Goal: Check status: Check status

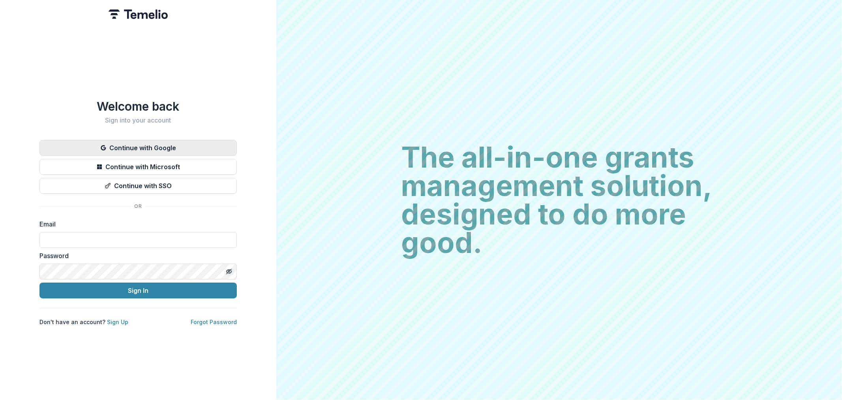
click at [132, 147] on button "Continue with Google" at bounding box center [137, 148] width 197 height 16
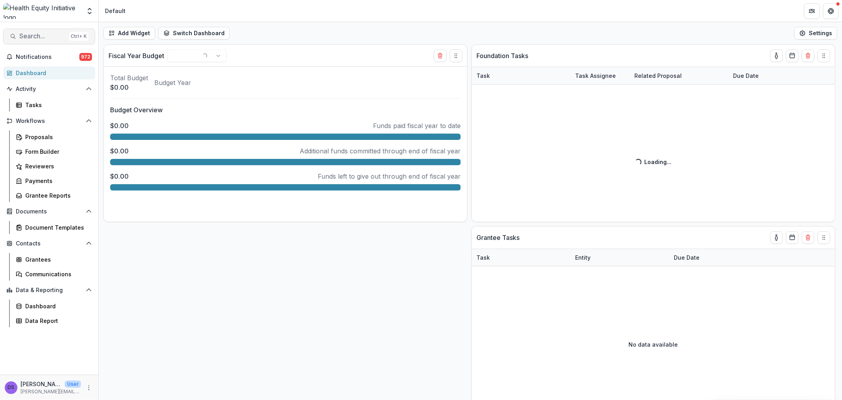
click at [38, 34] on span "Search..." at bounding box center [42, 36] width 47 height 8
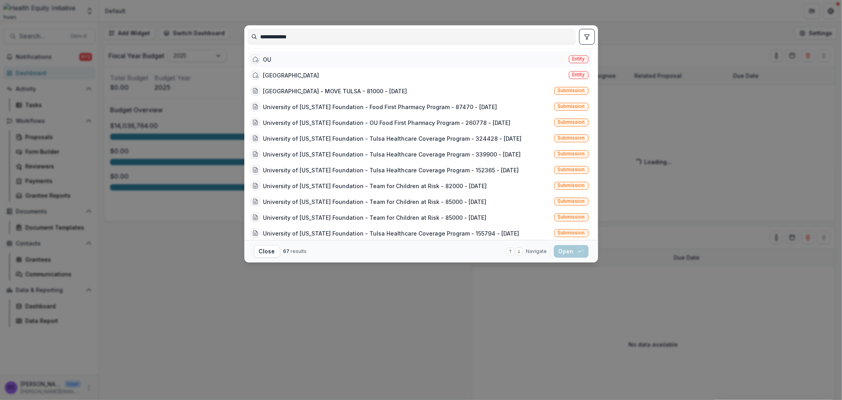
type input "**********"
click at [277, 60] on div "OU Entity" at bounding box center [420, 59] width 344 height 16
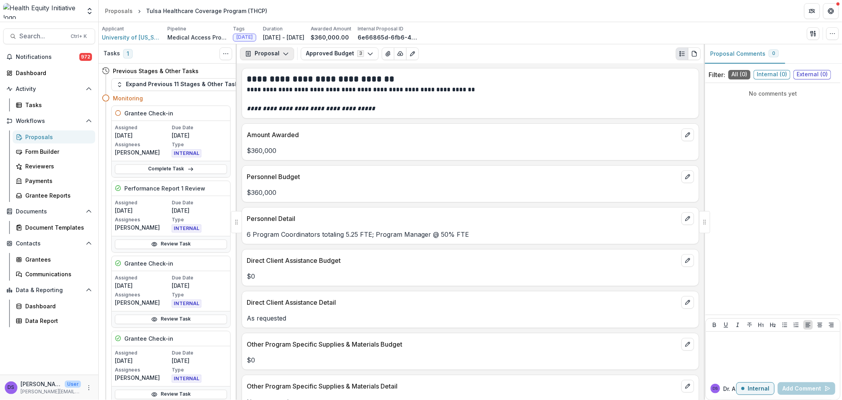
click at [283, 56] on icon "button" at bounding box center [286, 54] width 6 height 6
click at [274, 101] on div "Reports" at bounding box center [292, 97] width 72 height 8
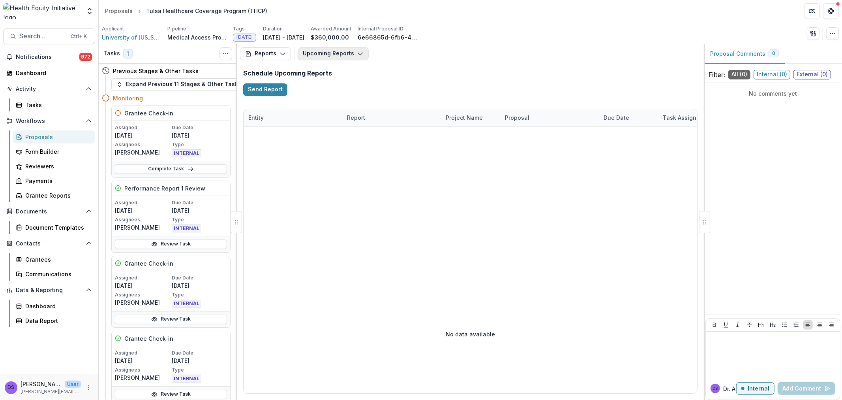
click at [316, 54] on button "Upcoming Reports" at bounding box center [333, 53] width 71 height 13
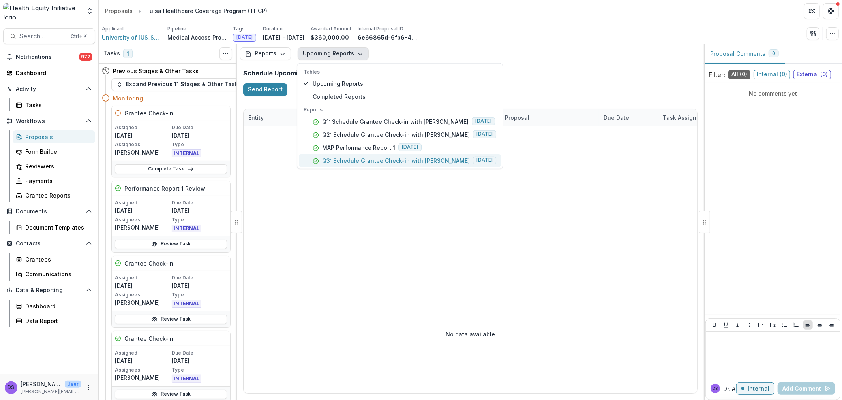
click at [352, 156] on p "Q3: Schedule Grantee Check-in with [PERSON_NAME]" at bounding box center [396, 160] width 148 height 8
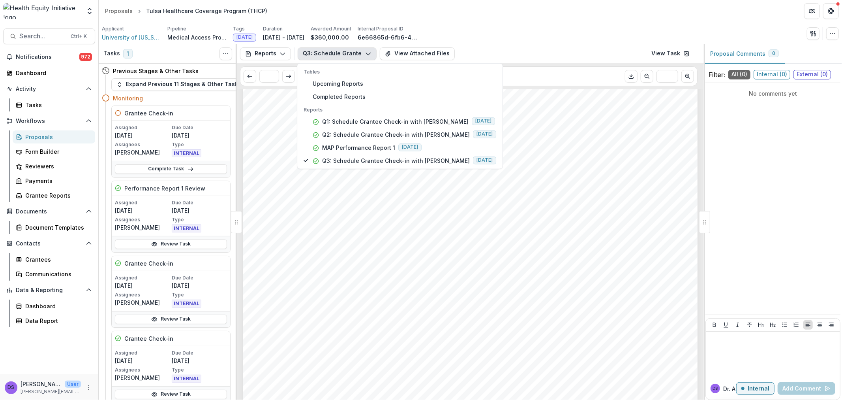
scroll to position [263, 0]
click at [531, 253] on div "- - - Submission Responses Q3: Schedule Grantee Check-in with Dr. Ana Smith As …" at bounding box center [470, 147] width 454 height 643
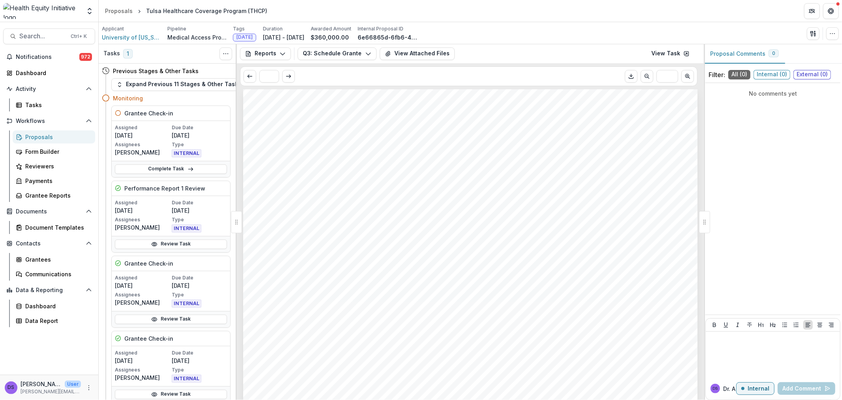
scroll to position [0, 0]
click at [362, 57] on button "Q3: Schedule Grantee Check-in with [PERSON_NAME]" at bounding box center [337, 53] width 79 height 13
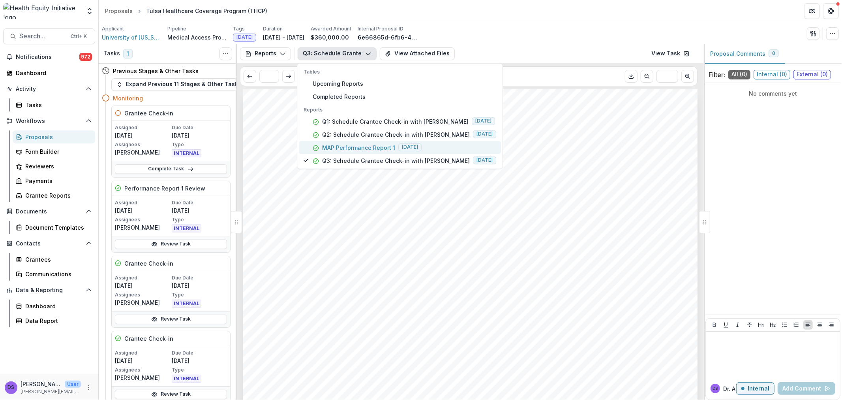
click at [357, 144] on p "MAP Performance Report 1" at bounding box center [358, 147] width 73 height 8
click at [479, 243] on div "Submission Responses Health Equity MAP Grant 1st Performance Report 1st PERFORM…" at bounding box center [470, 103] width 454 height 643
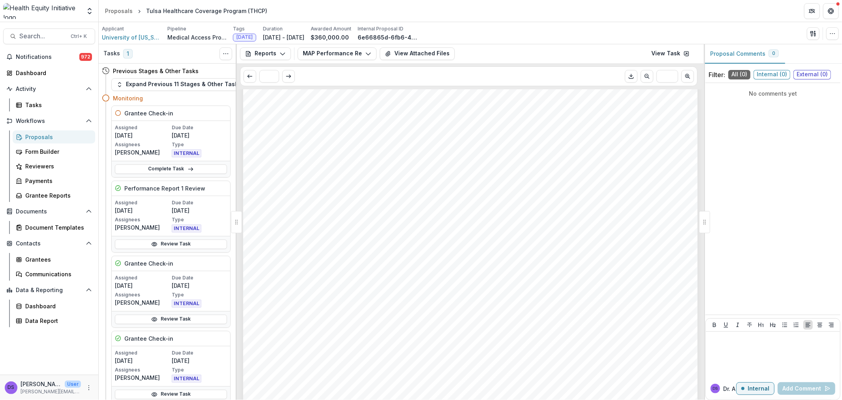
scroll to position [351, 0]
click at [345, 148] on div "Submission Responses Health Equity MAP Grant 1st Performance Report 1st PERFORM…" at bounding box center [470, 60] width 454 height 643
click at [321, 50] on button "MAP Performance Report 1" at bounding box center [337, 53] width 79 height 13
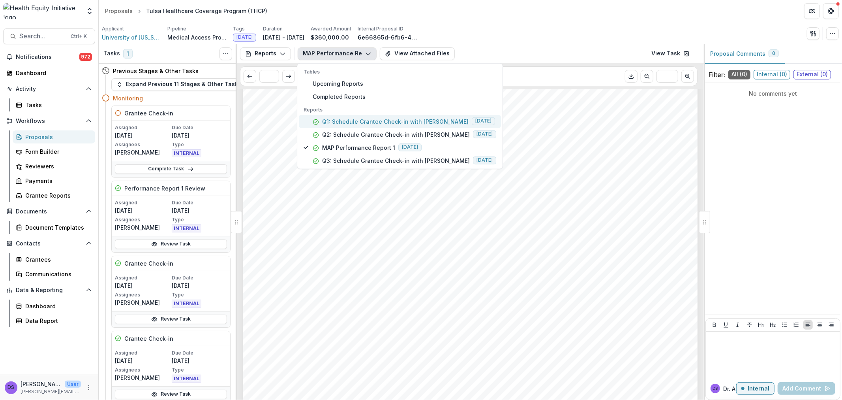
click at [342, 118] on p "Q1: Schedule Grantee Check-in with [PERSON_NAME]" at bounding box center [395, 121] width 146 height 8
click at [431, 132] on p "Q2: Schedule Grantee Check-in with [PERSON_NAME]" at bounding box center [396, 134] width 148 height 8
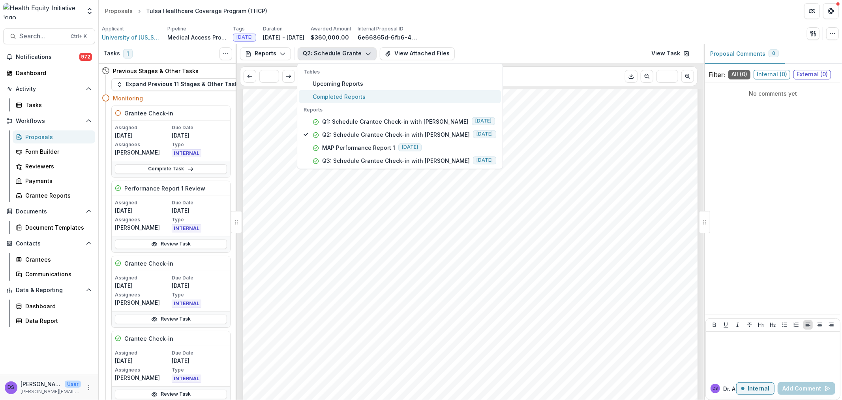
scroll to position [790, 0]
click at [125, 36] on span "University of [US_STATE] Foundation" at bounding box center [131, 37] width 59 height 8
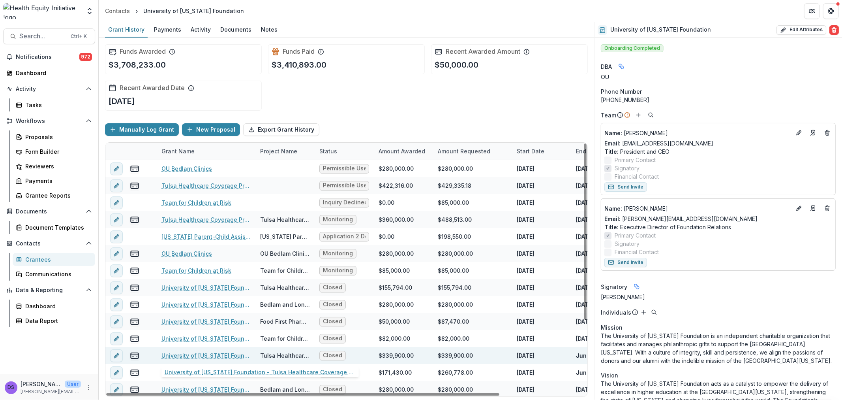
click at [210, 355] on link "University of [US_STATE] Foundation - Tulsa Healthcare Coverage Program - 33990…" at bounding box center [205, 355] width 89 height 8
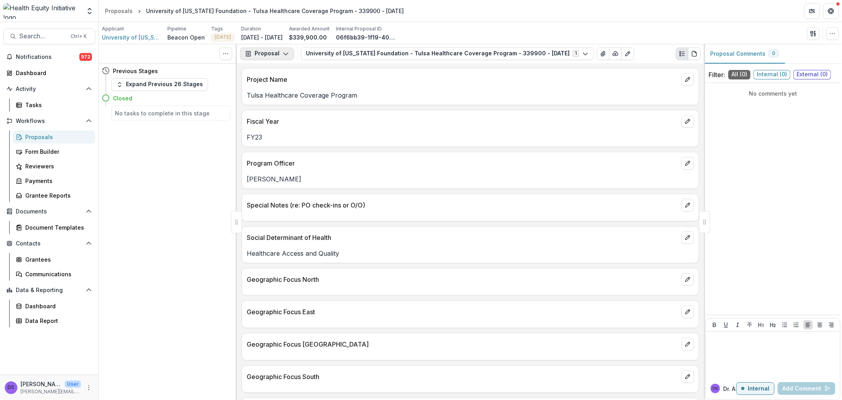
click at [282, 58] on button "Proposal" at bounding box center [267, 53] width 54 height 13
click at [277, 95] on div "Reports" at bounding box center [292, 97] width 72 height 8
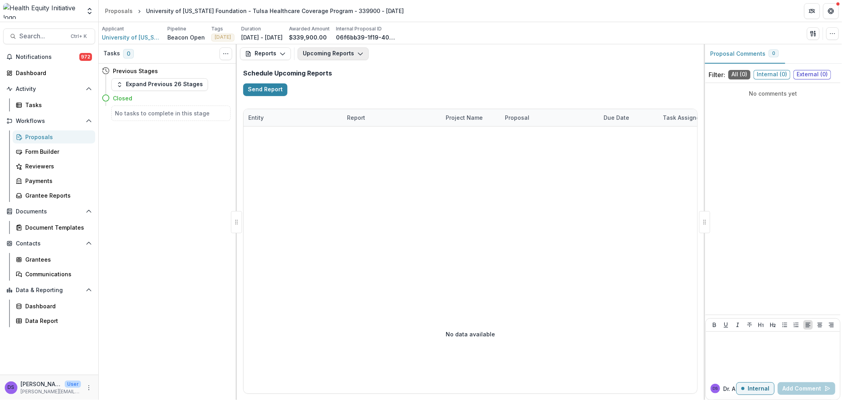
click at [322, 53] on button "Upcoming Reports" at bounding box center [333, 53] width 71 height 13
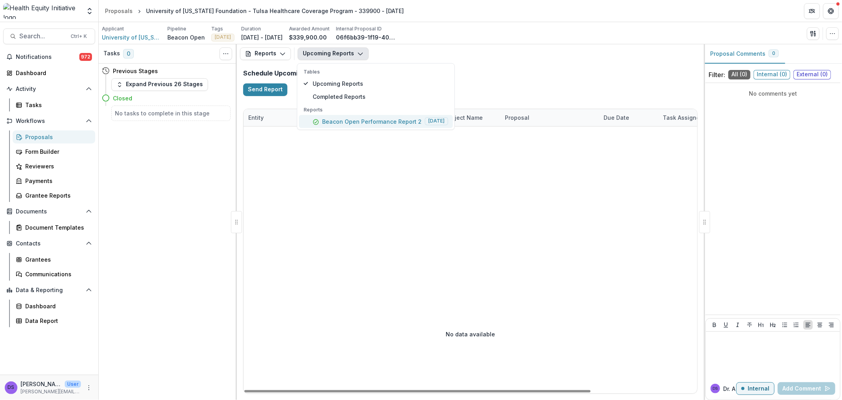
click at [331, 126] on button "Beacon Open Performance Report 2 [DATE]" at bounding box center [376, 120] width 154 height 13
